Goal: Connect with others: Connect with others

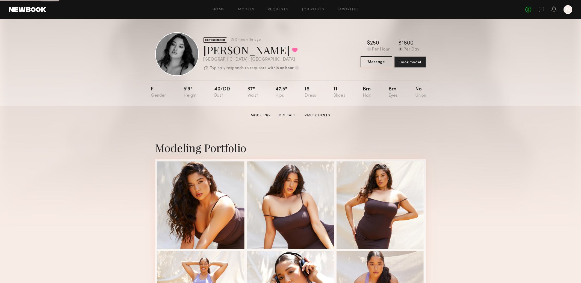
click at [378, 62] on button "Message" at bounding box center [376, 61] width 32 height 11
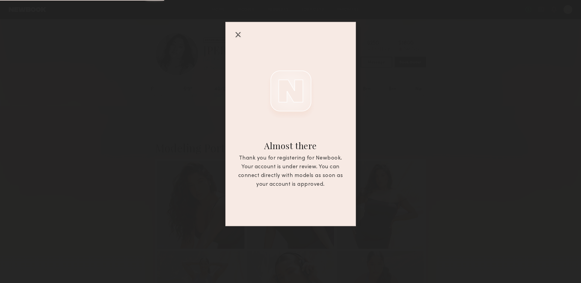
click at [481, 127] on div "Almost there Thank you for registering for Newbook. Your account is under revie…" at bounding box center [290, 113] width 581 height 226
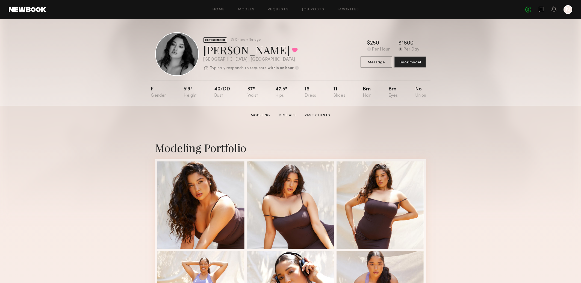
click at [541, 9] on icon at bounding box center [541, 9] width 2 height 1
click at [375, 66] on button "Message" at bounding box center [376, 61] width 32 height 11
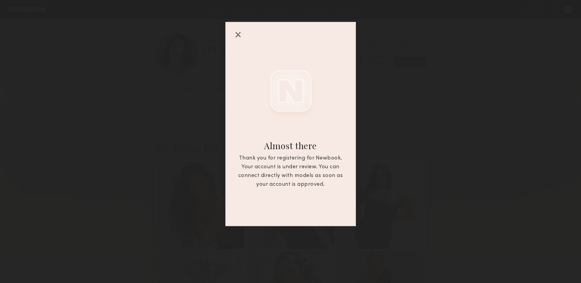
click at [408, 66] on div "Almost there Thank you for registering for Newbook. Your account is under revie…" at bounding box center [290, 113] width 581 height 226
